Goal: Contribute content: Contribute content

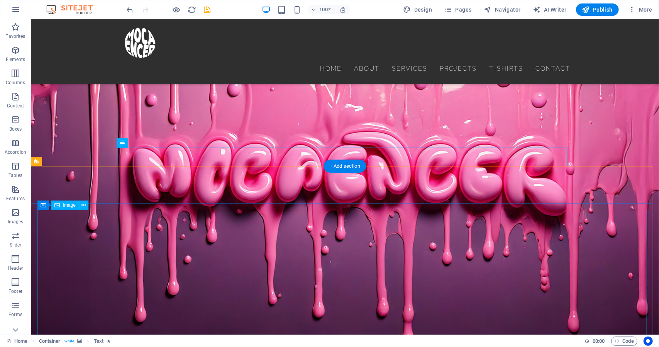
scroll to position [686, 0]
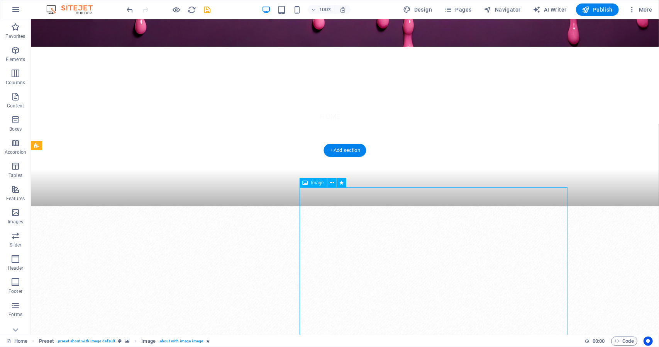
scroll to position [300, 0]
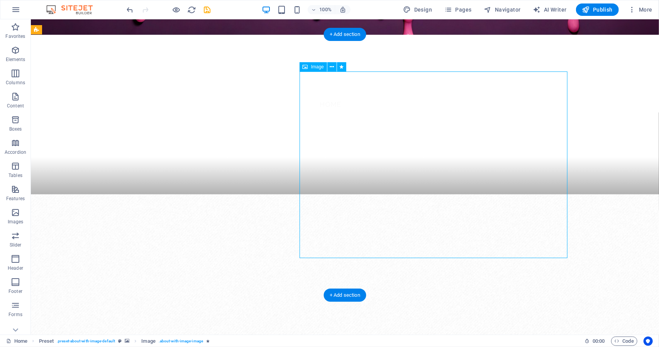
select select "px"
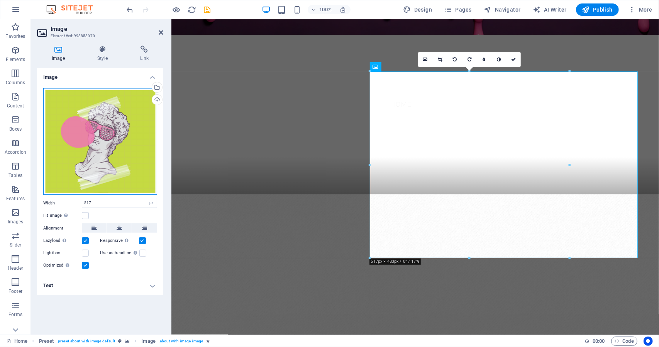
click at [96, 148] on div "Drag files here, click to choose files or select files from Files or our free s…" at bounding box center [100, 141] width 114 height 107
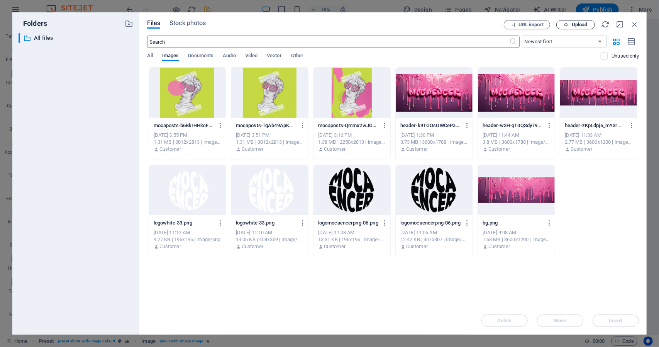
click at [584, 22] on span "Upload" at bounding box center [580, 24] width 16 height 5
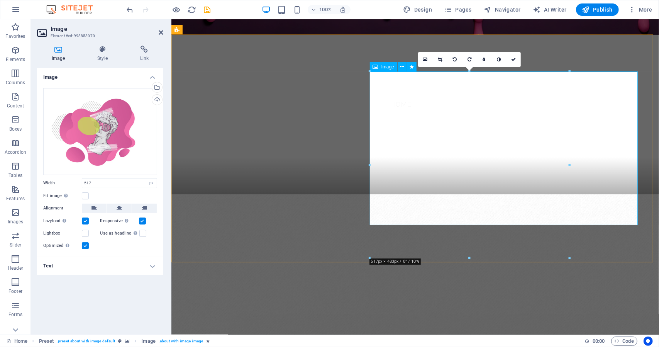
click at [401, 66] on icon at bounding box center [402, 67] width 4 height 8
click at [116, 207] on button at bounding box center [119, 207] width 25 height 9
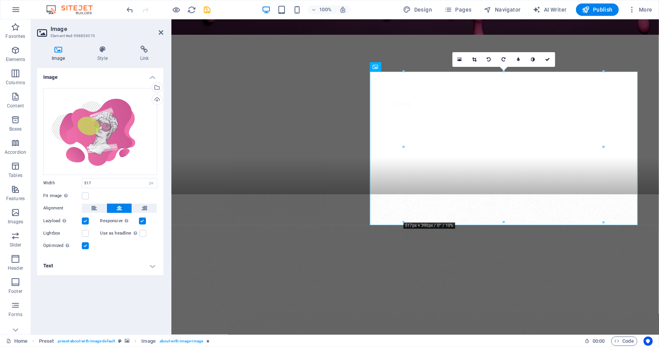
click at [321, 194] on figure at bounding box center [415, 307] width 488 height 227
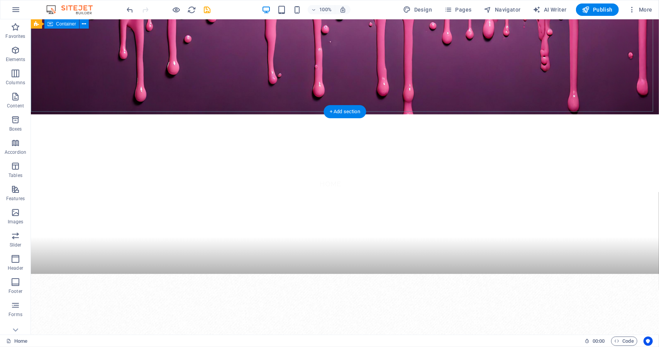
scroll to position [222, 0]
